Goal: Task Accomplishment & Management: Manage account settings

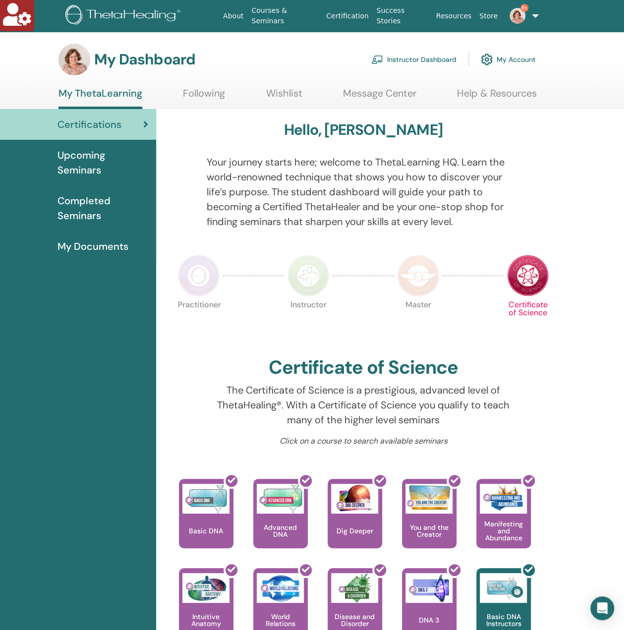
click at [412, 59] on link "Instructor Dashboard" at bounding box center [413, 60] width 85 height 22
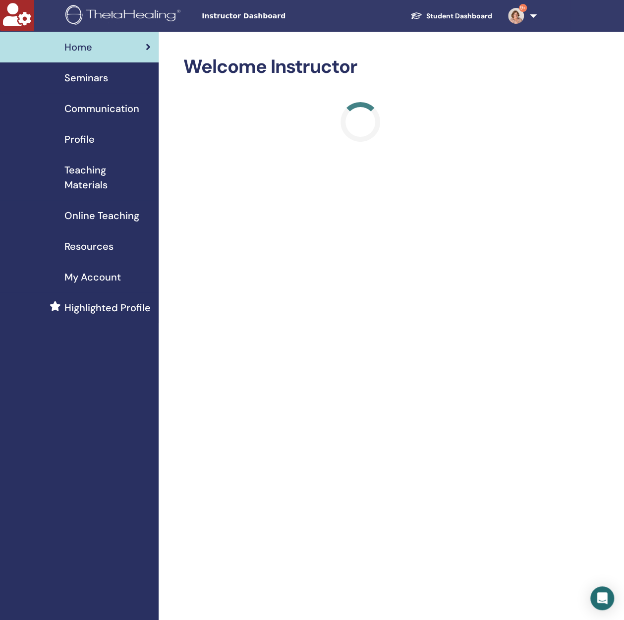
click at [531, 14] on link "9+" at bounding box center [520, 16] width 41 height 32
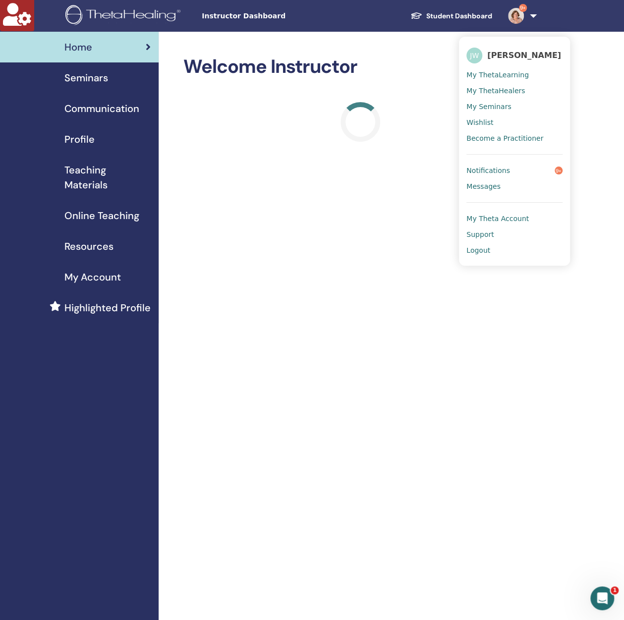
click at [106, 72] on span "Seminars" at bounding box center [86, 77] width 44 height 15
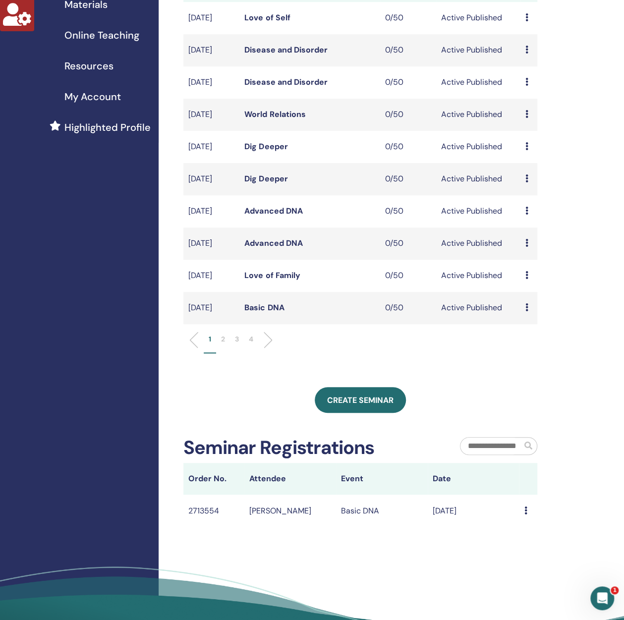
scroll to position [198, 0]
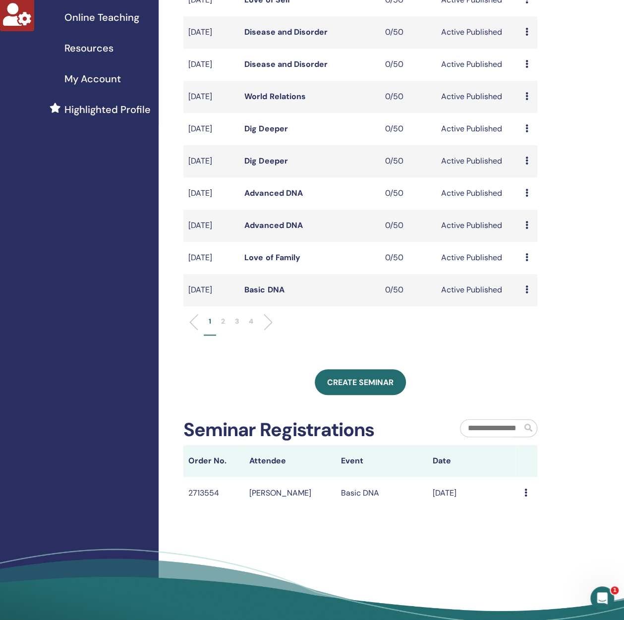
click at [226, 336] on li "2" at bounding box center [223, 325] width 14 height 19
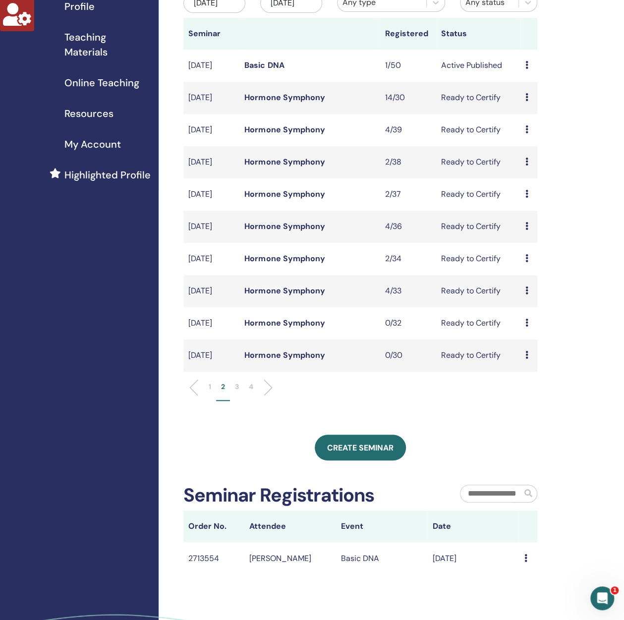
scroll to position [66, 0]
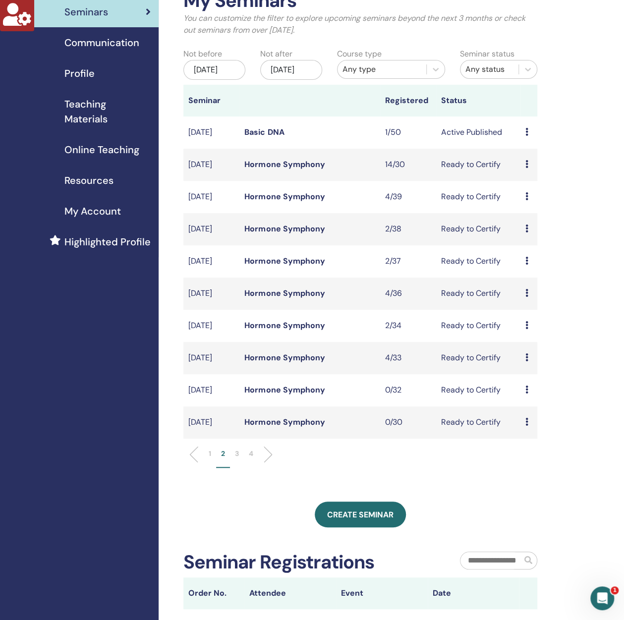
click at [212, 468] on li "1" at bounding box center [210, 458] width 12 height 19
click at [280, 395] on link "Love of Family" at bounding box center [272, 390] width 56 height 10
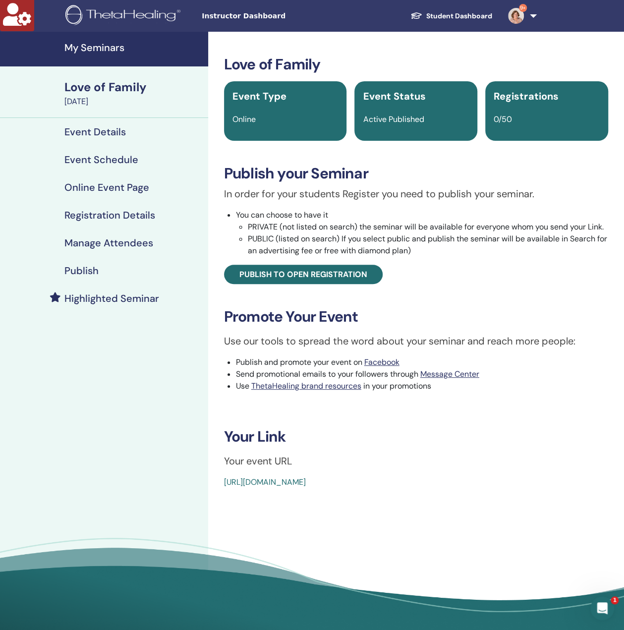
click at [107, 294] on h4 "Highlighted Seminar" at bounding box center [111, 299] width 95 height 12
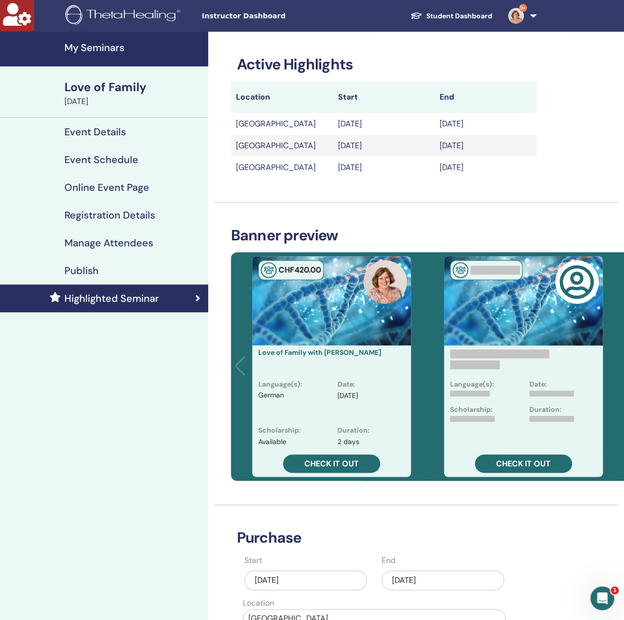
click at [588, 103] on div "Active Highlights Location Start End Switzerland Aug/06, 2025 Aug/28, 2025 Germ…" at bounding box center [416, 435] width 416 height 806
click at [120, 265] on div "Publish" at bounding box center [104, 271] width 192 height 12
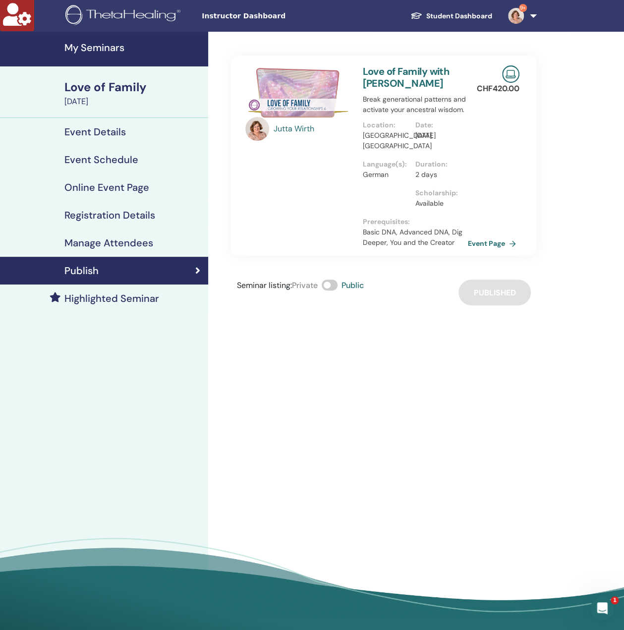
click at [113, 45] on h4 "My Seminars" at bounding box center [133, 48] width 138 height 12
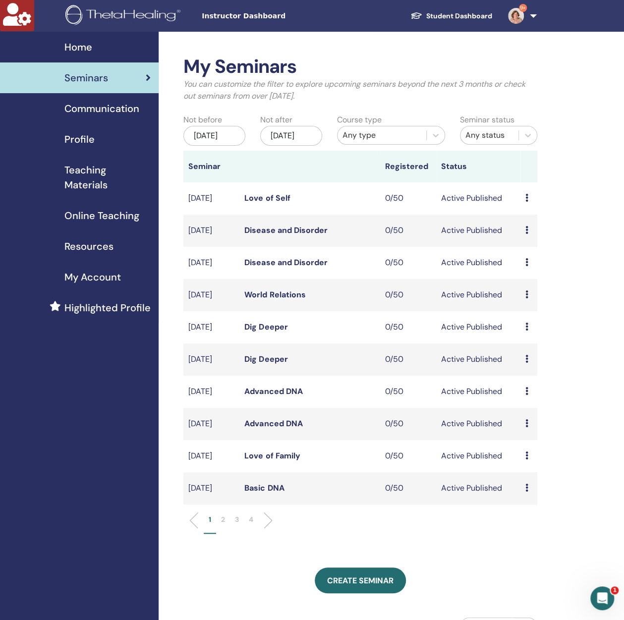
click at [84, 138] on span "Profile" at bounding box center [79, 139] width 30 height 15
